Goal: Task Accomplishment & Management: Use online tool/utility

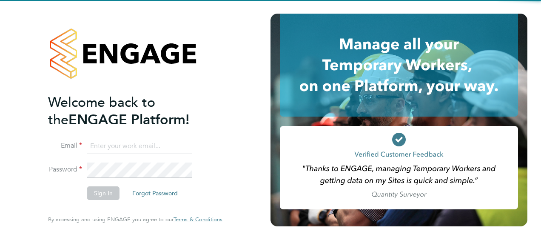
type input "victor.gheti@vistry.co.uk"
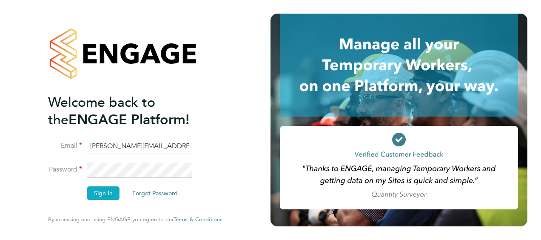
click at [103, 195] on button "Sign In" at bounding box center [103, 193] width 32 height 14
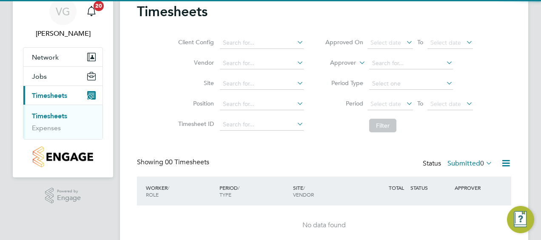
scroll to position [70, 0]
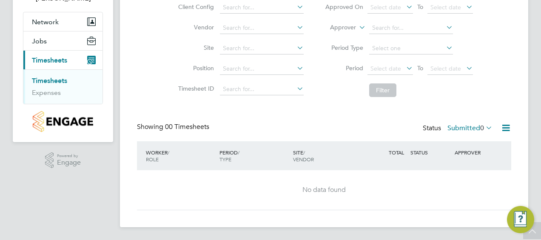
click at [55, 80] on link "Timesheets" at bounding box center [49, 81] width 35 height 8
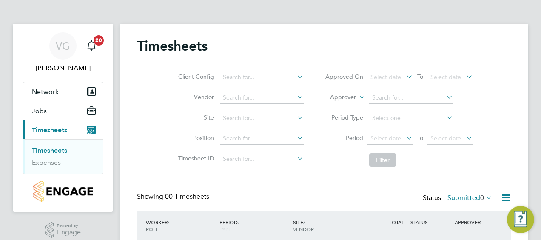
click at [60, 151] on link "Timesheets" at bounding box center [49, 150] width 35 height 8
